Goal: Task Accomplishment & Management: Manage account settings

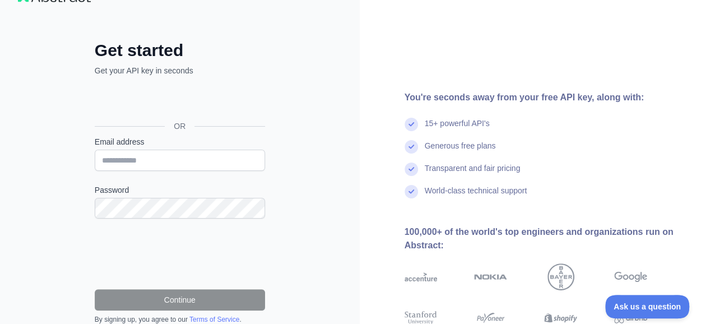
scroll to position [32, 0]
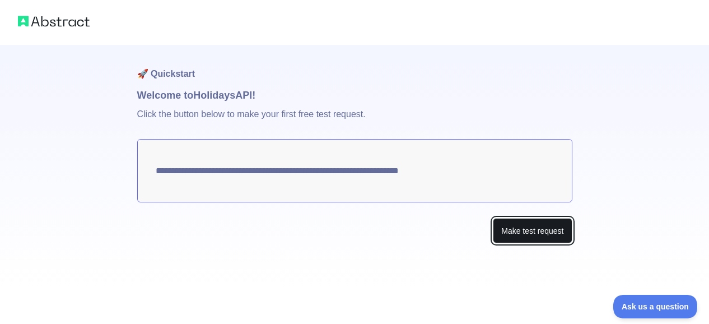
click at [509, 225] on button "Make test request" at bounding box center [532, 230] width 79 height 25
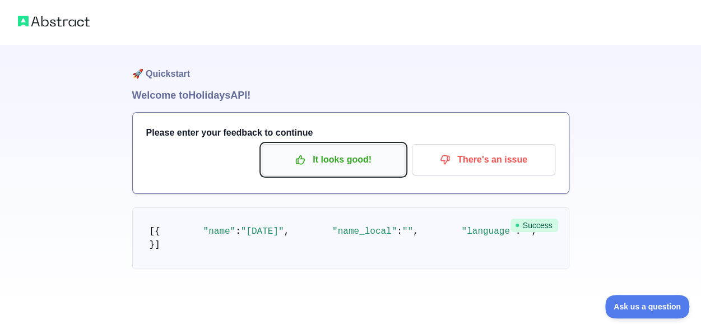
click at [354, 155] on p "It looks good!" at bounding box center [333, 159] width 127 height 19
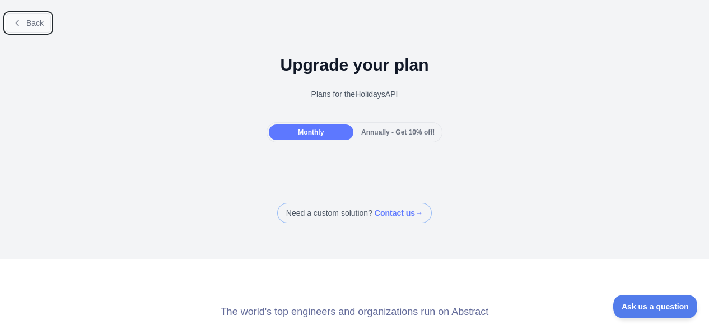
click at [19, 19] on icon at bounding box center [17, 22] width 9 height 9
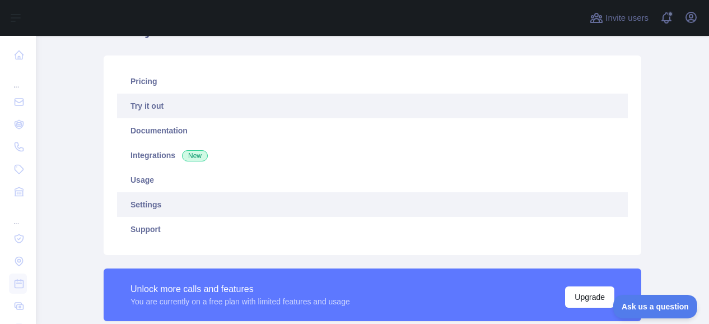
scroll to position [63, 0]
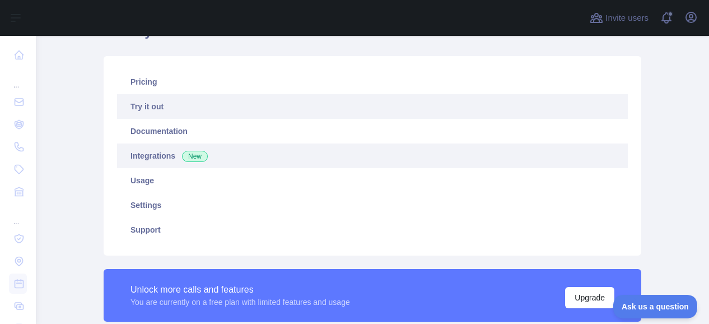
click at [171, 155] on link "Integrations New" at bounding box center [372, 155] width 511 height 25
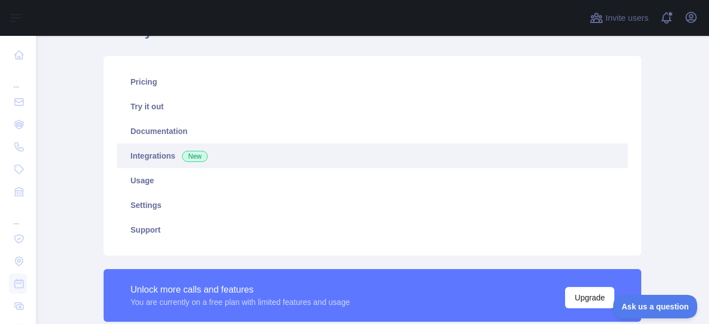
click at [171, 155] on link "Integrations New" at bounding box center [372, 155] width 511 height 25
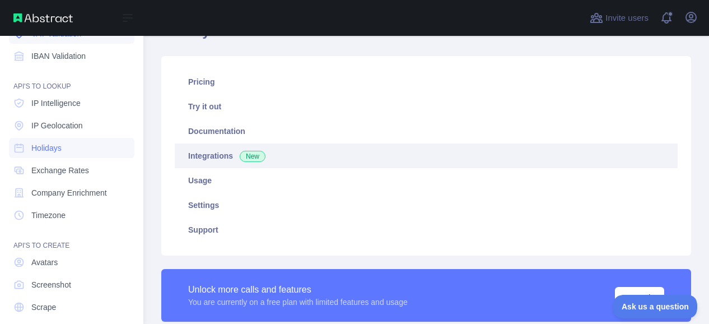
scroll to position [169, 0]
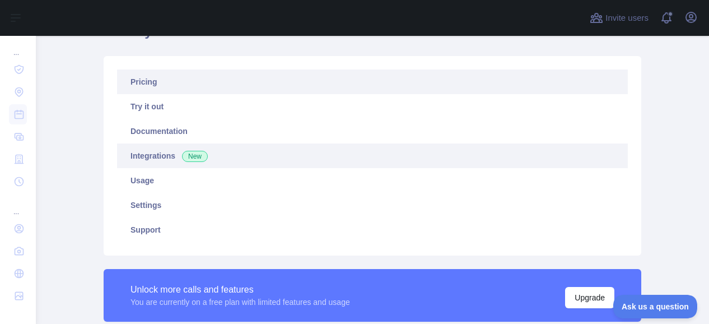
click at [352, 87] on link "Pricing" at bounding box center [372, 81] width 511 height 25
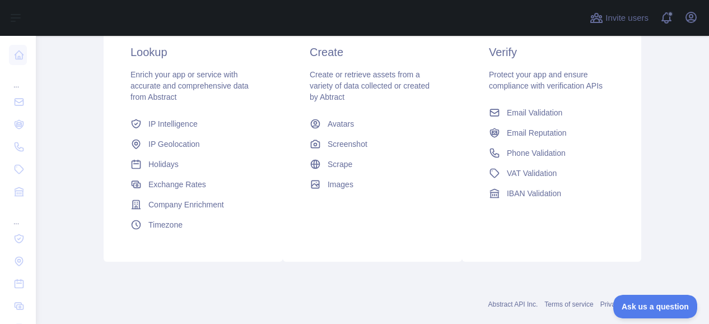
scroll to position [234, 0]
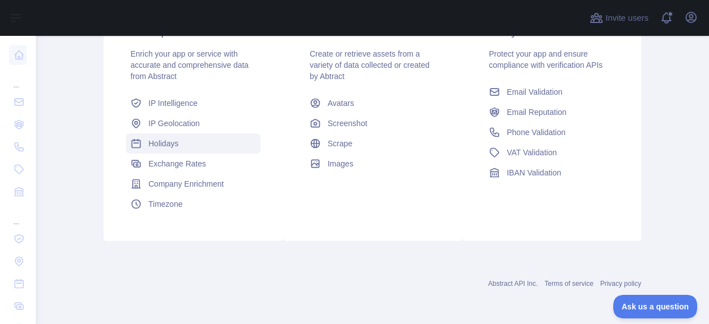
click at [162, 143] on span "Holidays" at bounding box center [163, 143] width 30 height 11
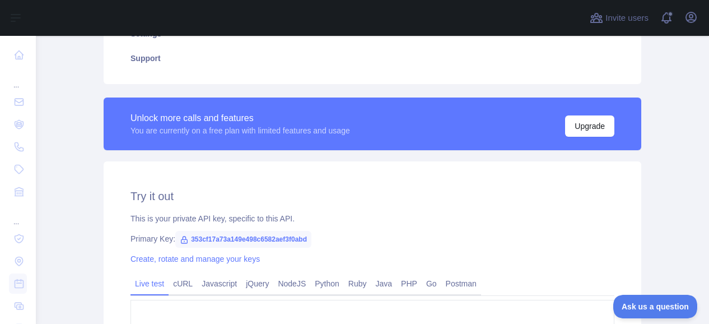
type textarea "**********"
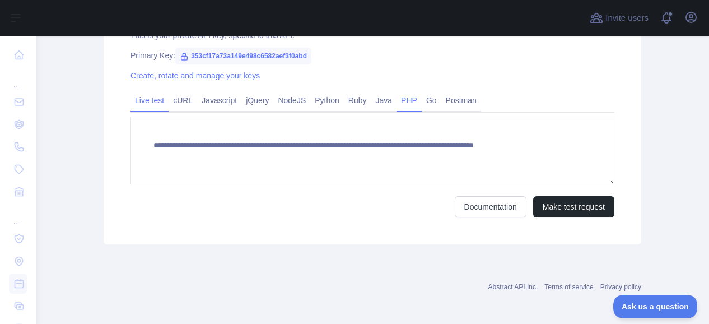
scroll to position [418, 0]
click at [219, 99] on link "Javascript" at bounding box center [219, 100] width 44 height 18
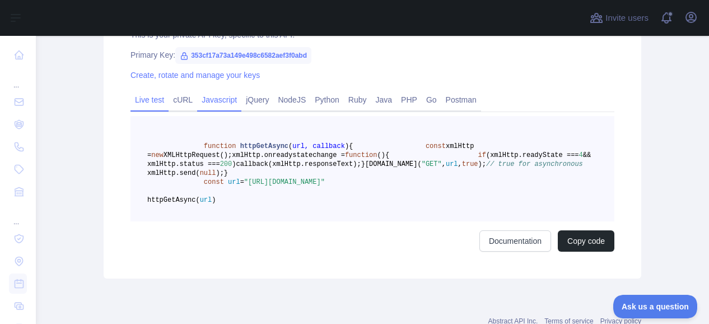
click at [154, 103] on link "Live test" at bounding box center [150, 100] width 38 height 18
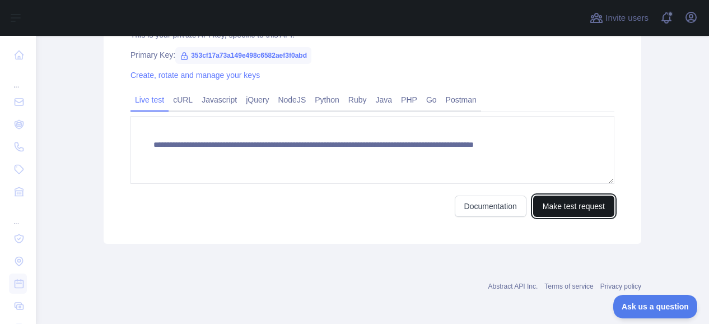
click at [558, 211] on button "Make test request" at bounding box center [573, 206] width 81 height 21
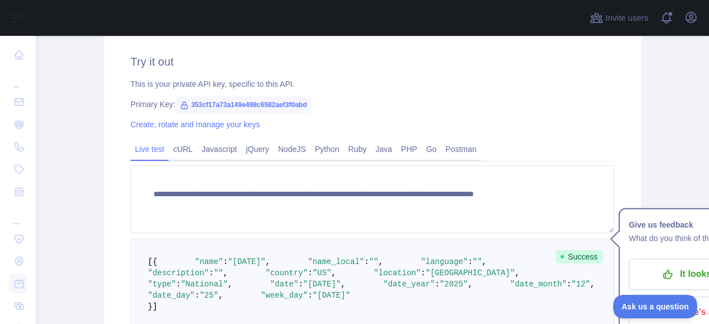
scroll to position [368, 0]
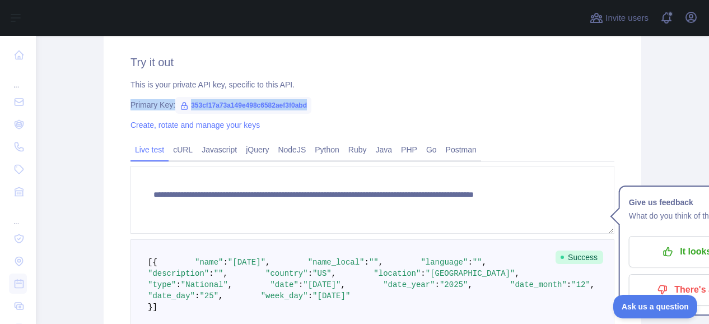
drag, startPoint x: 308, startPoint y: 98, endPoint x: 118, endPoint y: 108, distance: 190.7
click at [118, 108] on div "**********" at bounding box center [373, 207] width 538 height 360
copy div "Primary Key: 353cf17a73a149e498c6582aef3f0abd"
click at [347, 119] on div "Create, rotate and manage your keys" at bounding box center [373, 124] width 484 height 11
click at [187, 126] on link "Create, rotate and manage your keys" at bounding box center [195, 124] width 129 height 9
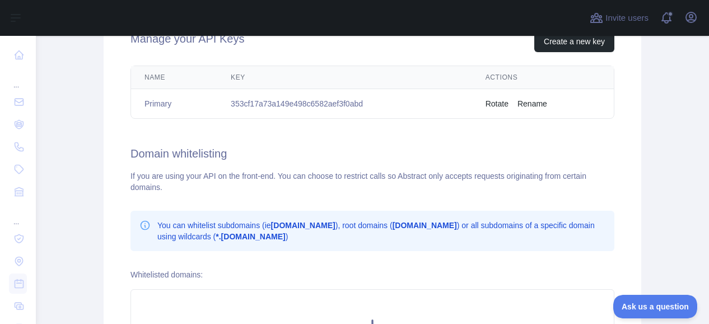
scroll to position [394, 0]
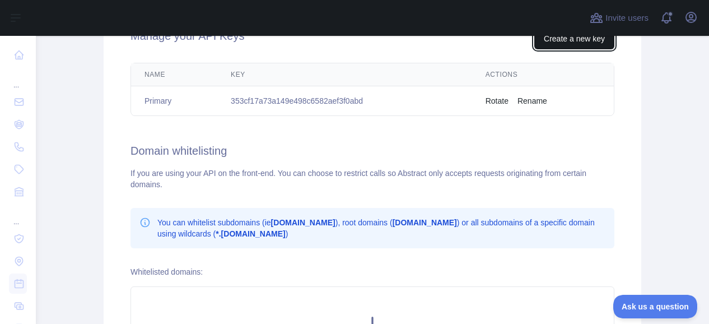
click at [572, 41] on button "Create a new key" at bounding box center [575, 38] width 80 height 21
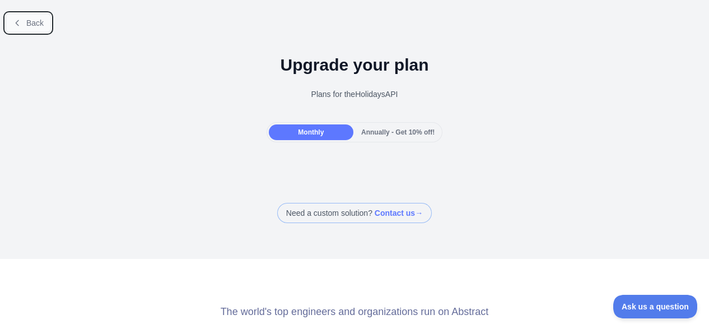
click at [15, 21] on icon at bounding box center [17, 22] width 9 height 9
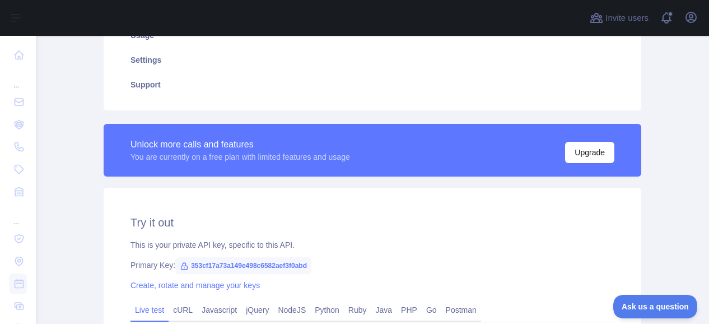
click at [280, 257] on span "353cf17a73a149e498c6582aef3f0abd" at bounding box center [243, 265] width 136 height 17
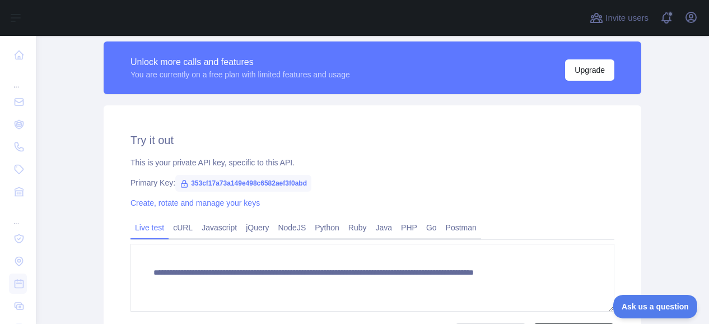
scroll to position [291, 0]
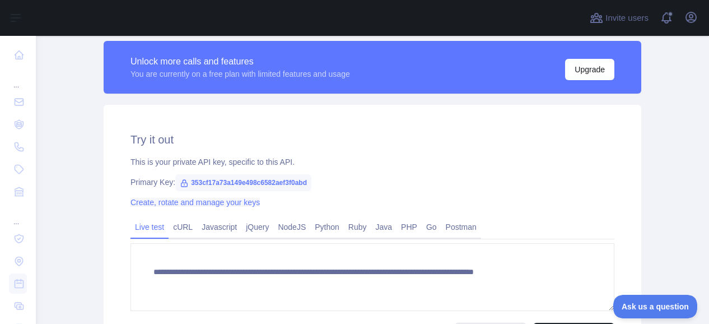
click at [198, 207] on link "Create, rotate and manage your keys" at bounding box center [195, 202] width 129 height 9
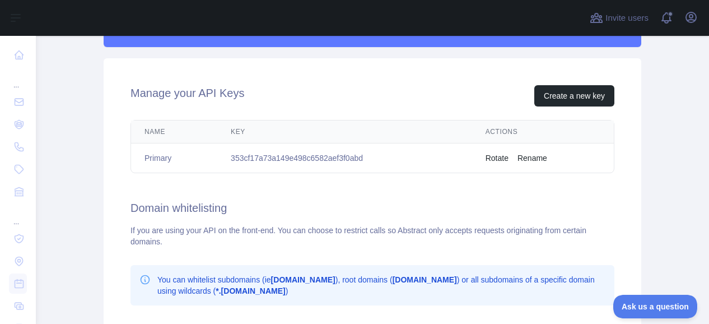
scroll to position [338, 0]
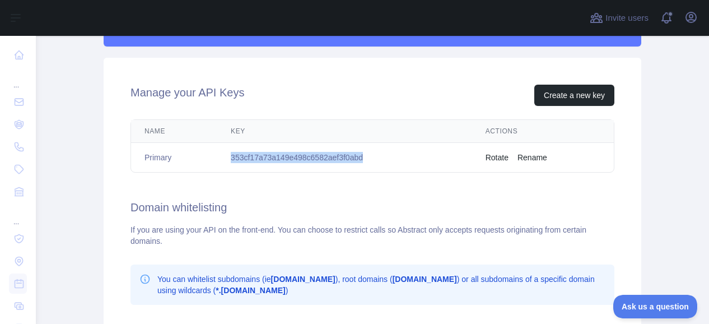
drag, startPoint x: 373, startPoint y: 152, endPoint x: 201, endPoint y: 156, distance: 172.1
click at [201, 156] on tr "Primary 353cf17a73a149e498c6582aef3f0abd Rotate Rename" at bounding box center [372, 158] width 483 height 30
copy tr "353cf17a73a149e498c6582aef3f0abd"
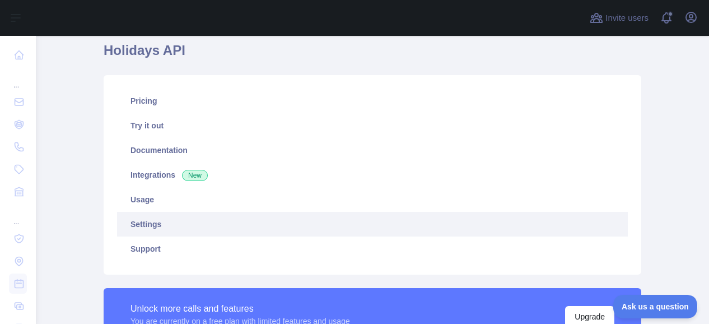
scroll to position [0, 0]
